Goal: Find specific page/section: Find specific page/section

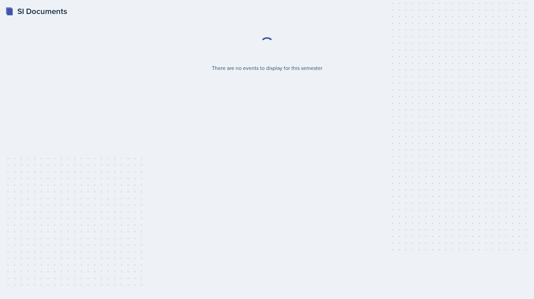
select select "2bed604d-1099-4043-b1bc-2365e8740244"
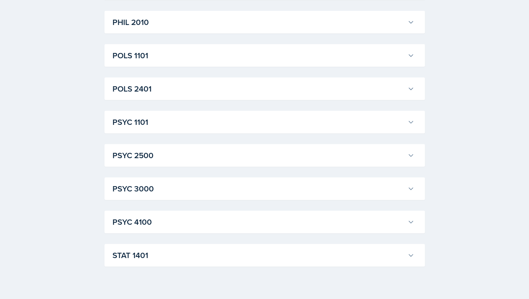
scroll to position [893, 0]
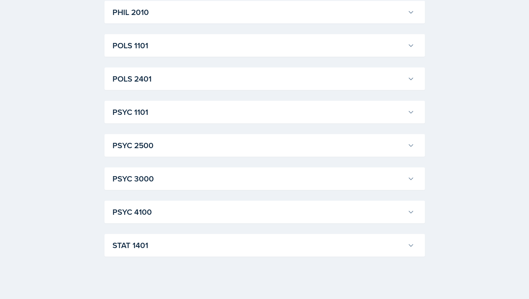
click at [207, 183] on h3 "PSYC 3000" at bounding box center [258, 179] width 292 height 12
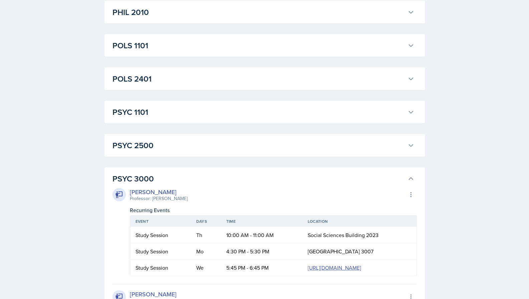
click at [207, 183] on h3 "PSYC 3000" at bounding box center [258, 179] width 292 height 12
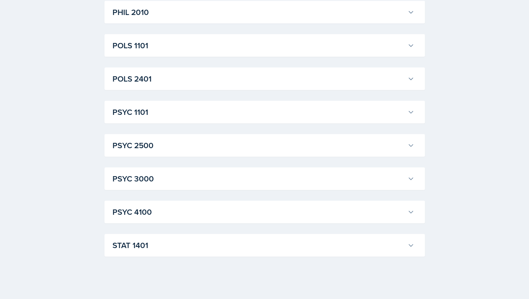
click at [199, 221] on div "PSYC 4100 [PERSON_NAME] Professor: [PERSON_NAME] Export to Google Calendar Recu…" at bounding box center [264, 212] width 320 height 23
click at [199, 217] on h3 "PSYC 4100" at bounding box center [258, 212] width 292 height 12
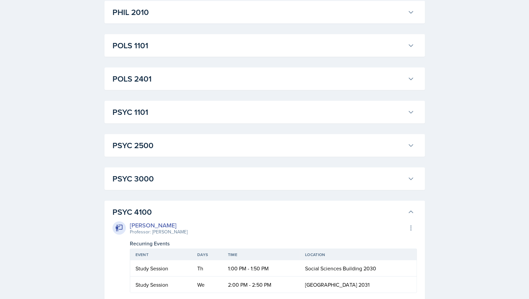
click at [199, 217] on h3 "PSYC 4100" at bounding box center [258, 212] width 292 height 12
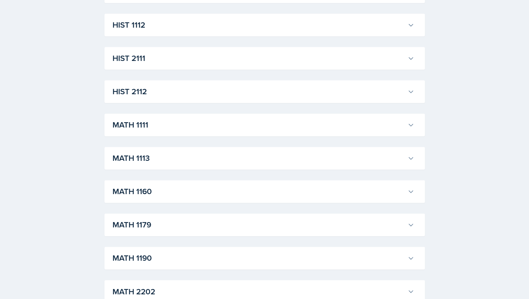
scroll to position [370, 0]
